Goal: Transaction & Acquisition: Purchase product/service

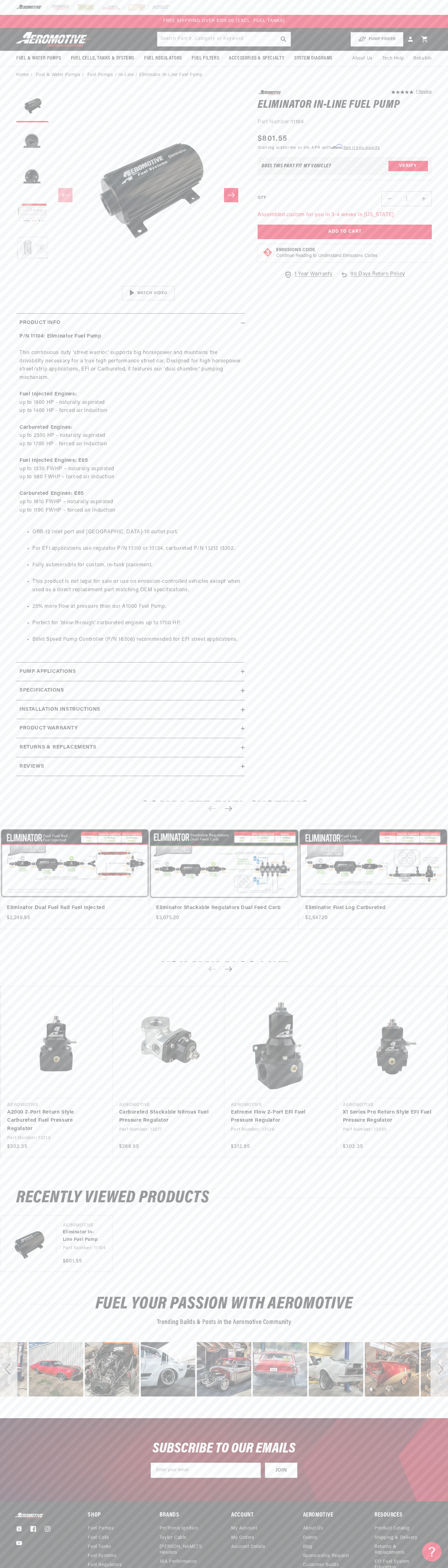
click at [399, 28] on header "Fuel & Water Pumps Back In-Tank In-Line Fuel Pumps" at bounding box center [224, 39] width 448 height 23
click at [434, 438] on section "5.0 star rating 1 Review Eliminator In-Line Fuel Pump Eliminator In-Line Fuel P…" at bounding box center [224, 435] width 448 height 703
click at [441, 1568] on html "Skip to content Your cart Your cart is empty Loading... You may also like Subto…" at bounding box center [224, 784] width 448 height 1568
click at [26, 1568] on html "Skip to content Your cart Your cart is empty Loading... You may also like Subto…" at bounding box center [224, 784] width 448 height 1568
